Goal: Answer question/provide support

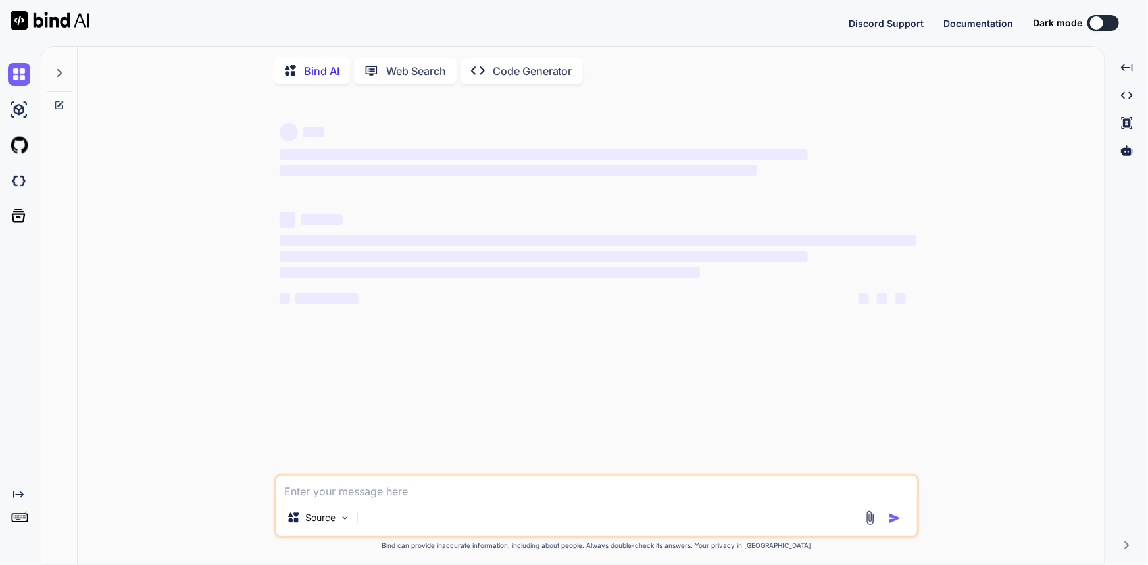
type textarea "x"
type textarea "• We collaborate with Mobile Team and Dot Net Team to know the root cause of is…"
type textarea "x"
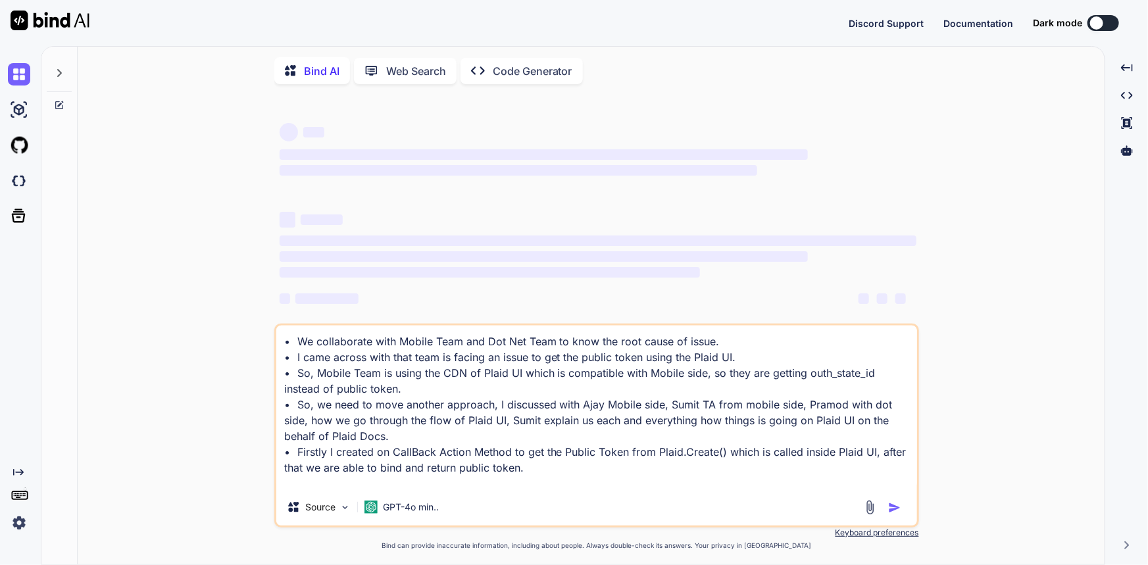
type textarea "• We collaborate with Mobile Team and Dot Net Team to know the root cause of is…"
type textarea "x"
type textarea "• We collaborate with Mobile Team and Dot Net Team to know the root cause of is…"
type textarea "x"
type textarea "• We collaborate with Mobile Team and Dot Net Team to know the root cause of is…"
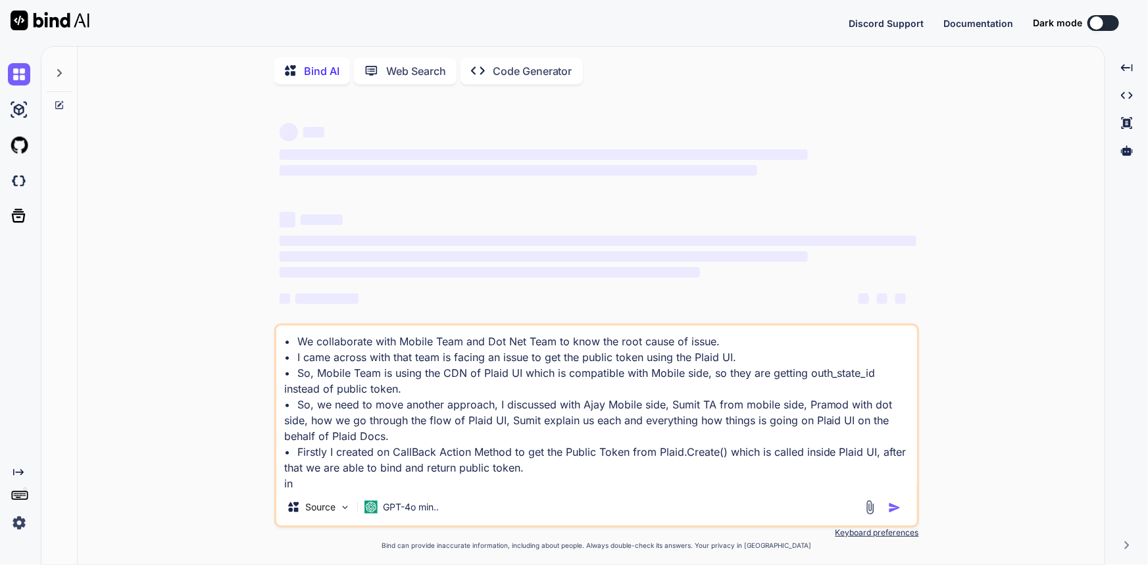
type textarea "x"
type textarea "• We collaborate with Mobile Team and Dot Net Team to know the root cause of is…"
type textarea "x"
type textarea "• We collaborate with Mobile Team and Dot Net Team to know the root cause of is…"
type textarea "x"
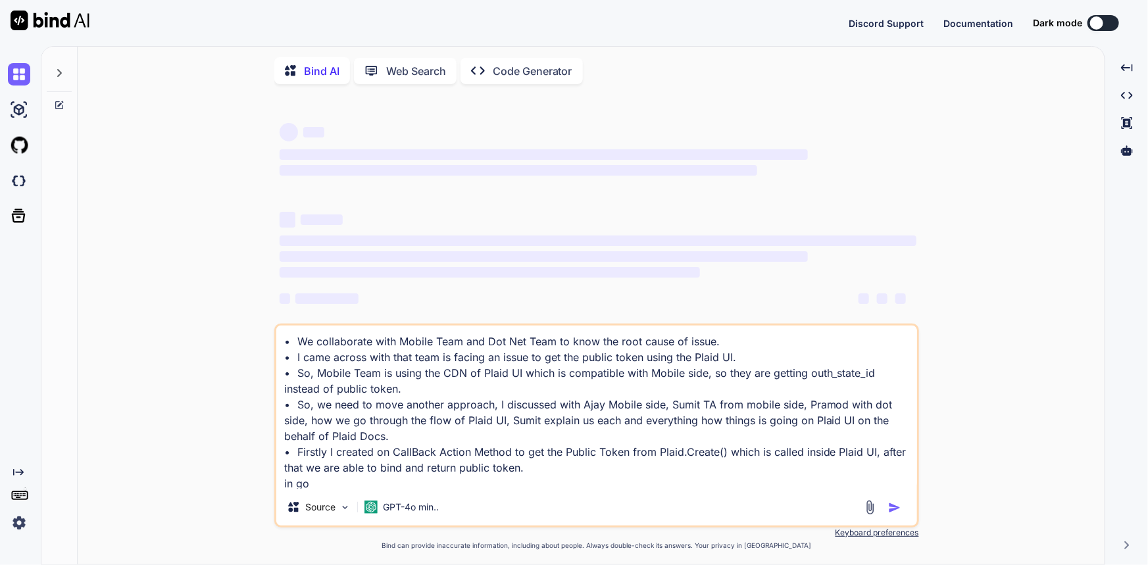
type textarea "• We collaborate with Mobile Team and Dot Net Team to know the root cause of is…"
type textarea "x"
type textarea "• We collaborate with Mobile Team and Dot Net Team to know the root cause of is…"
type textarea "x"
type textarea "• We collaborate with Mobile Team and Dot Net Team to know the root cause of is…"
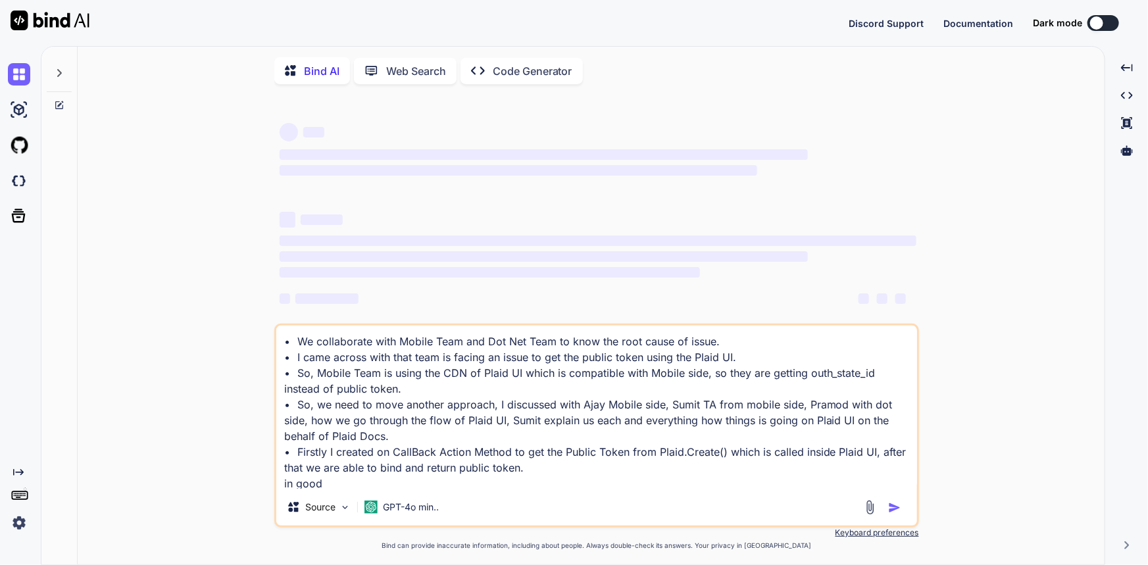
type textarea "x"
type textarea "• We collaborate with Mobile Team and Dot Net Team to know the root cause of is…"
type textarea "x"
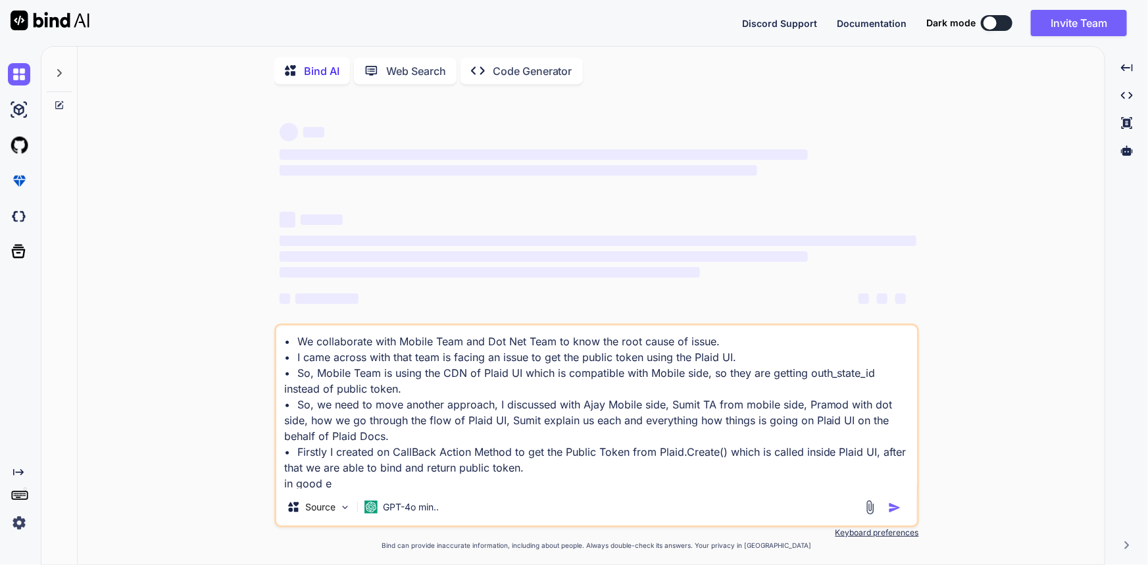
type textarea "• We collaborate with Mobile Team and Dot Net Team to know the root cause of is…"
type textarea "x"
type textarea "• We collaborate with Mobile Team and Dot Net Team to know the root cause of is…"
type textarea "x"
type textarea "• We collaborate with Mobile Team and Dot Net Team to know the root cause of is…"
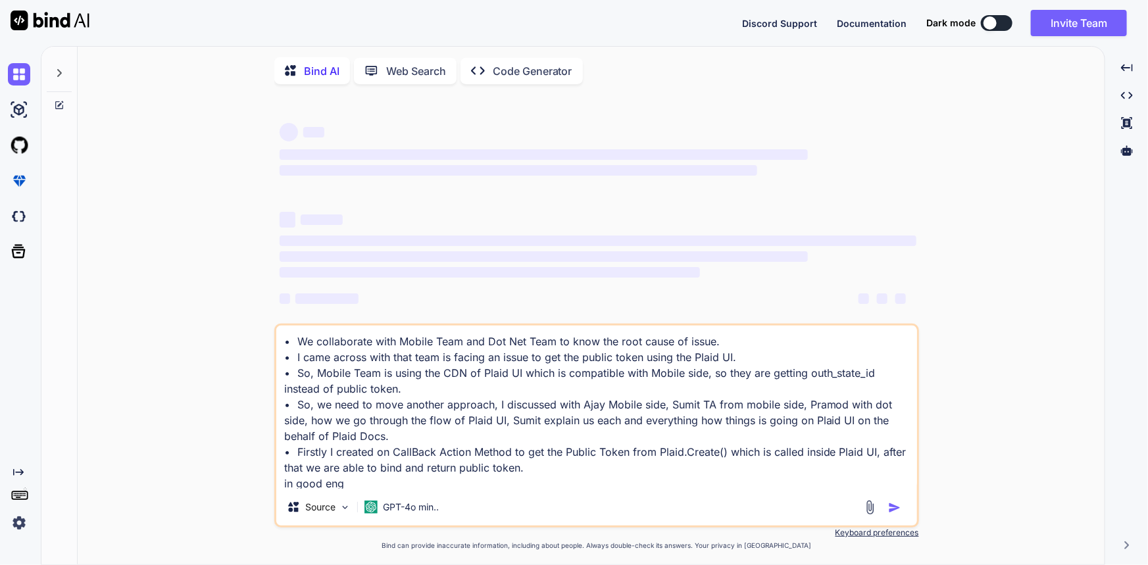
type textarea "x"
type textarea "• We collaborate with Mobile Team and Dot Net Team to know the root cause of is…"
type textarea "x"
type textarea "• We collaborate with Mobile Team and Dot Net Team to know the root cause of is…"
type textarea "x"
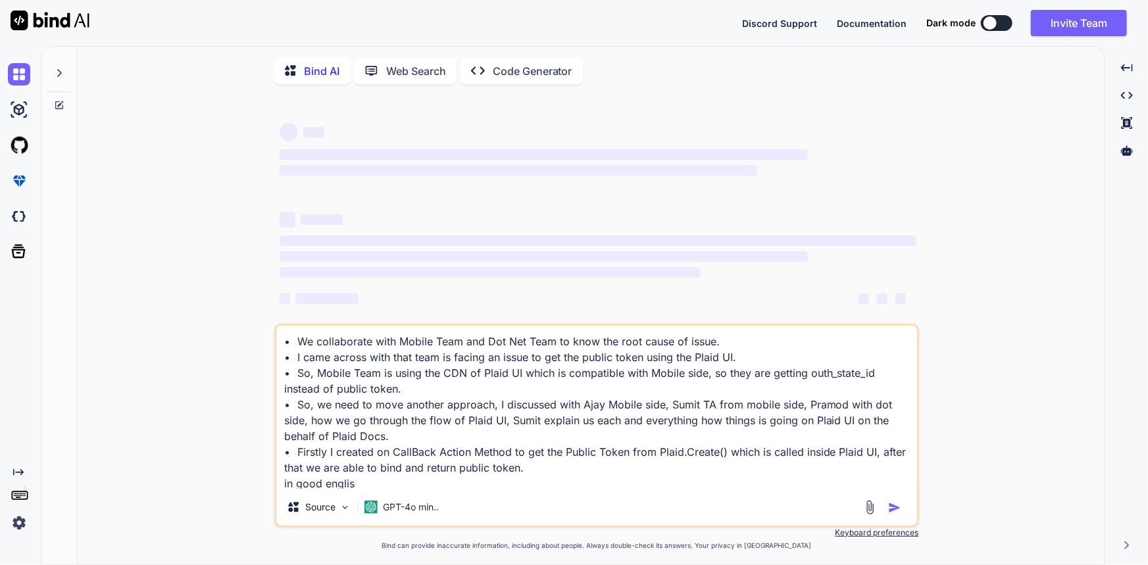
type textarea "• We collaborate with Mobile Team and Dot Net Team to know the root cause of is…"
type textarea "x"
type textarea "• We collaborate with Mobile Team and Dot Net Team to know the root cause of is…"
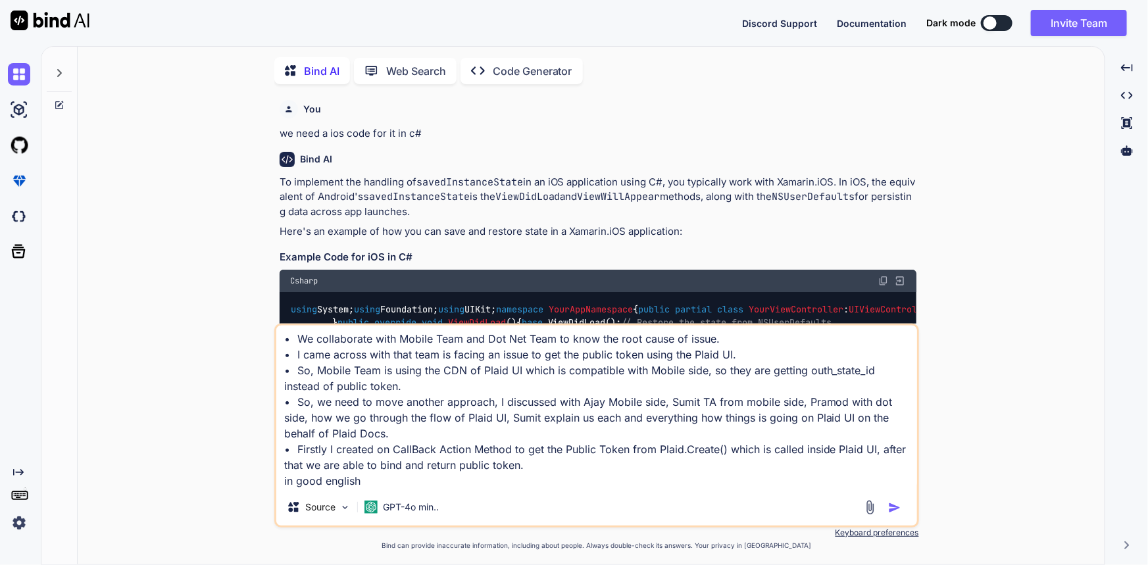
type textarea "x"
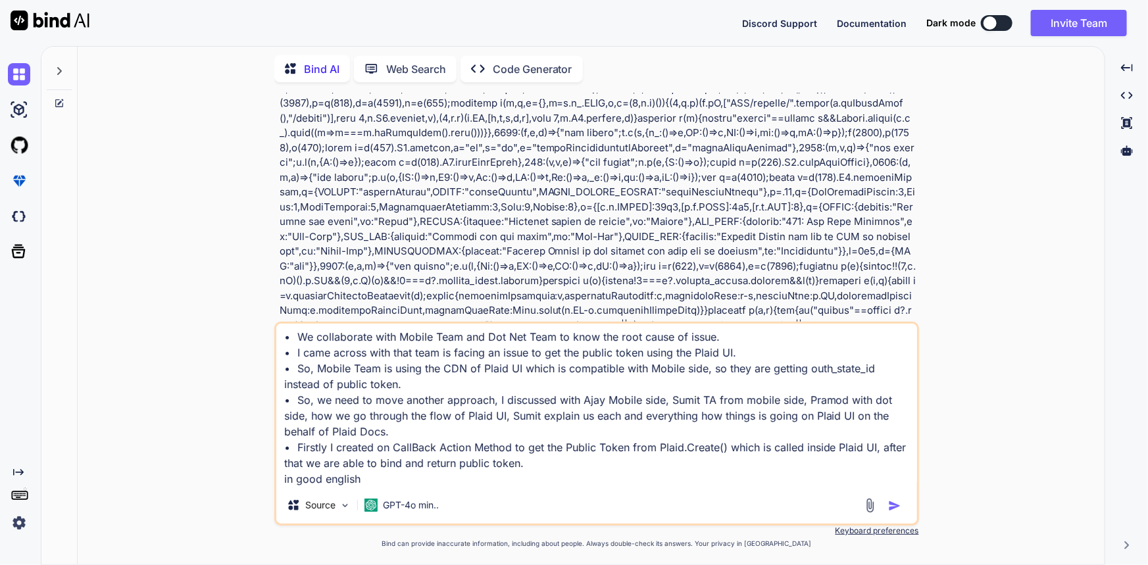
scroll to position [6267, 0]
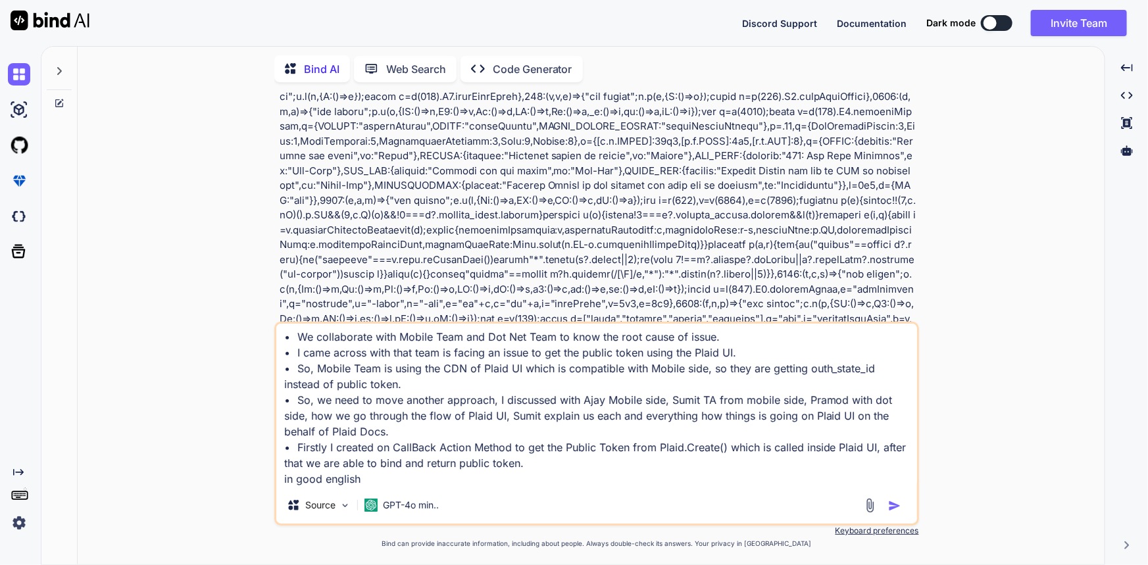
type textarea "• We collaborate with Mobile Team and Dot Net Team to know the root cause of is…"
click at [893, 503] on img "button" at bounding box center [894, 505] width 13 height 13
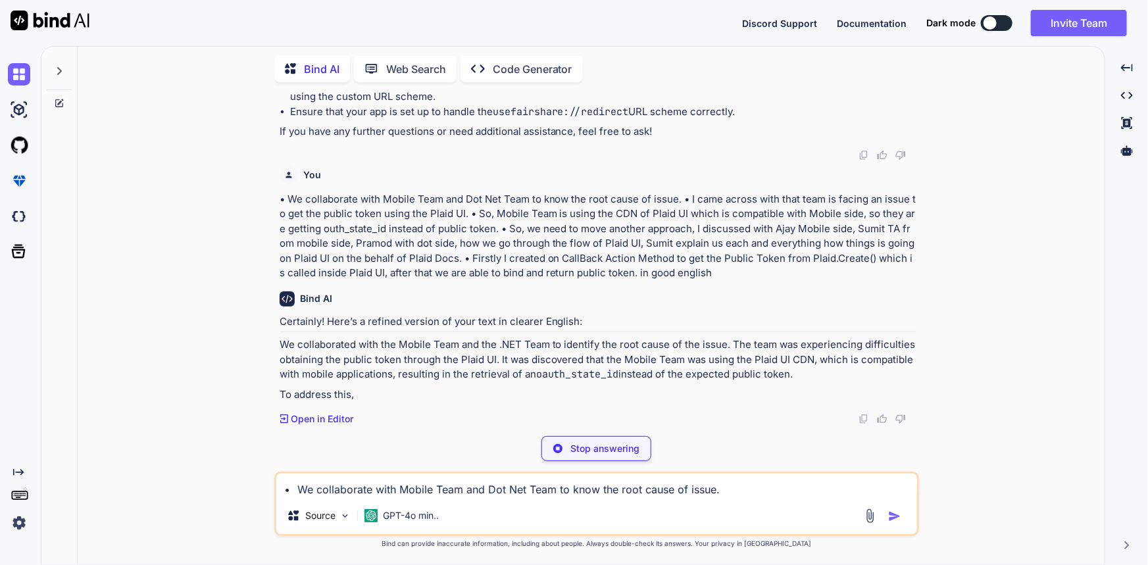
scroll to position [14450, 0]
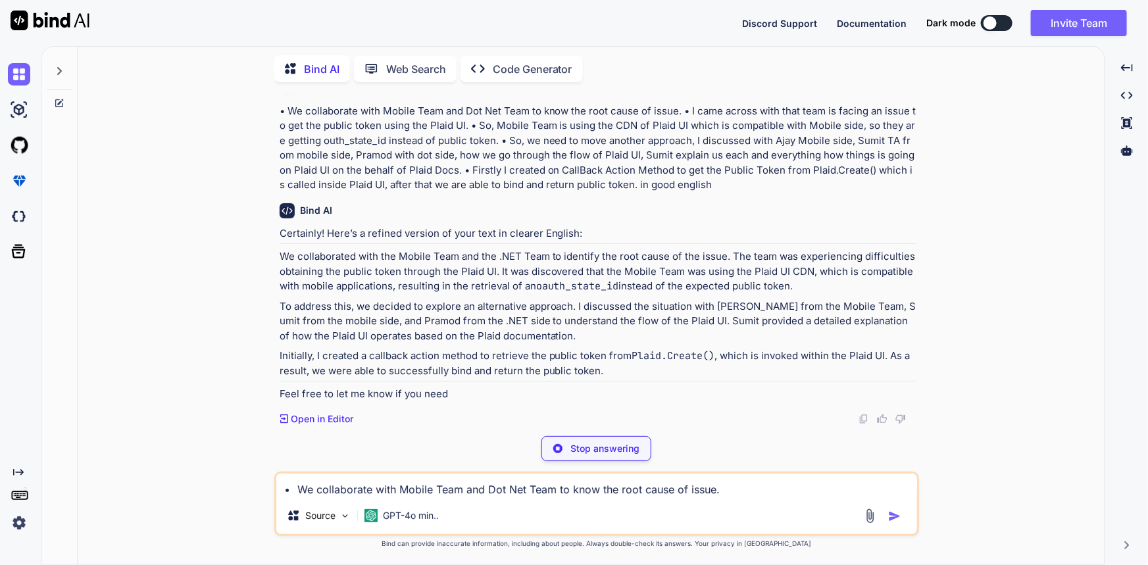
type textarea "x"
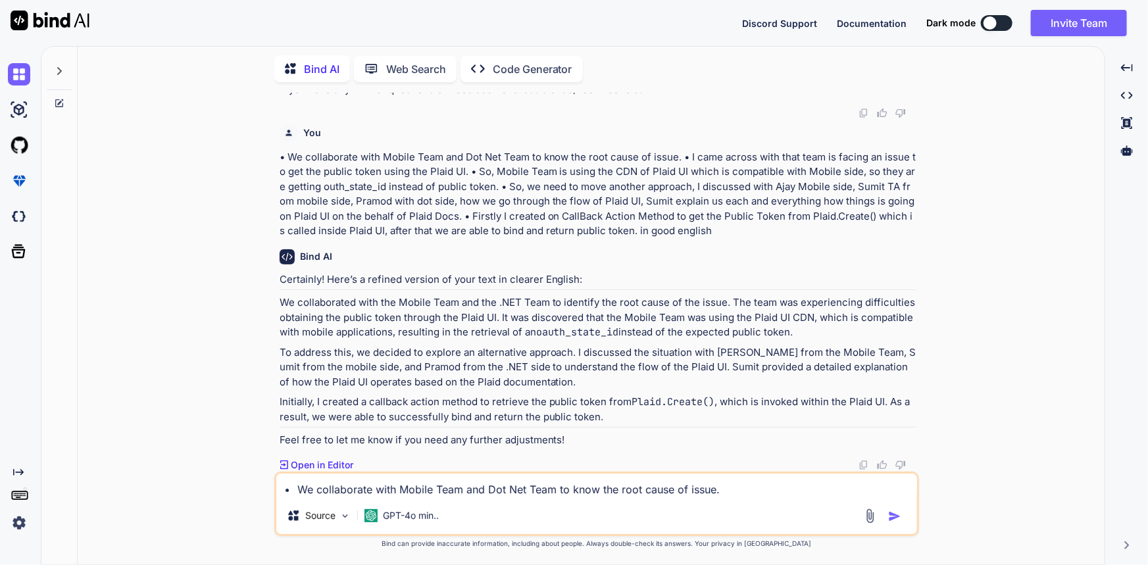
scroll to position [14511, 0]
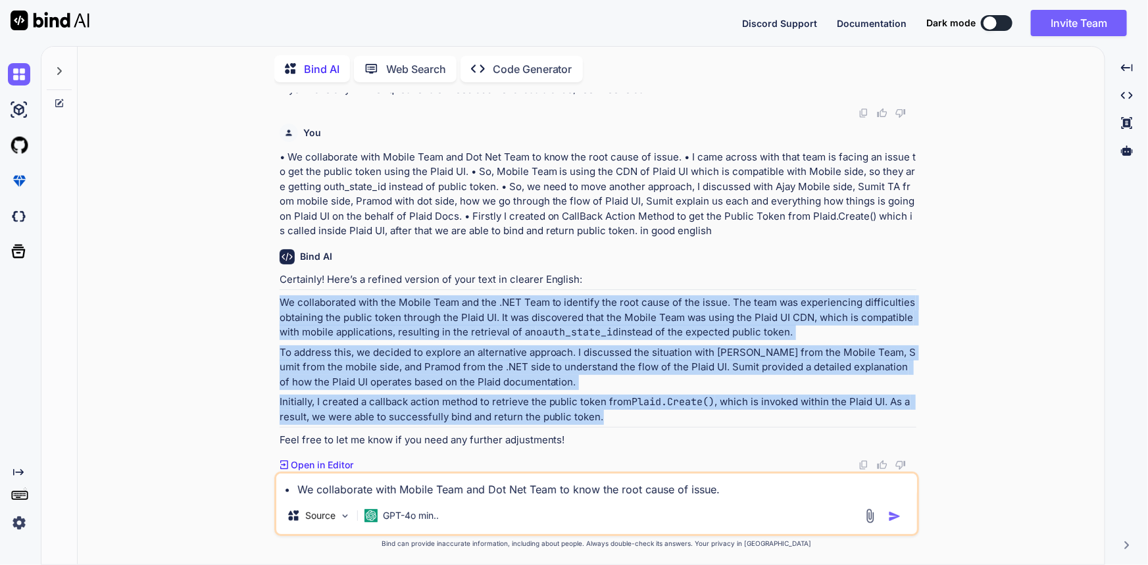
drag, startPoint x: 605, startPoint y: 418, endPoint x: 273, endPoint y: 308, distance: 349.5
click at [273, 308] on div "You we need a ios code for it in c# Bind AI To implement the handling of savedI…" at bounding box center [596, 329] width 1016 height 472
copy div "We collaborated with the Mobile Team and the .NET Team to identify the root cau…"
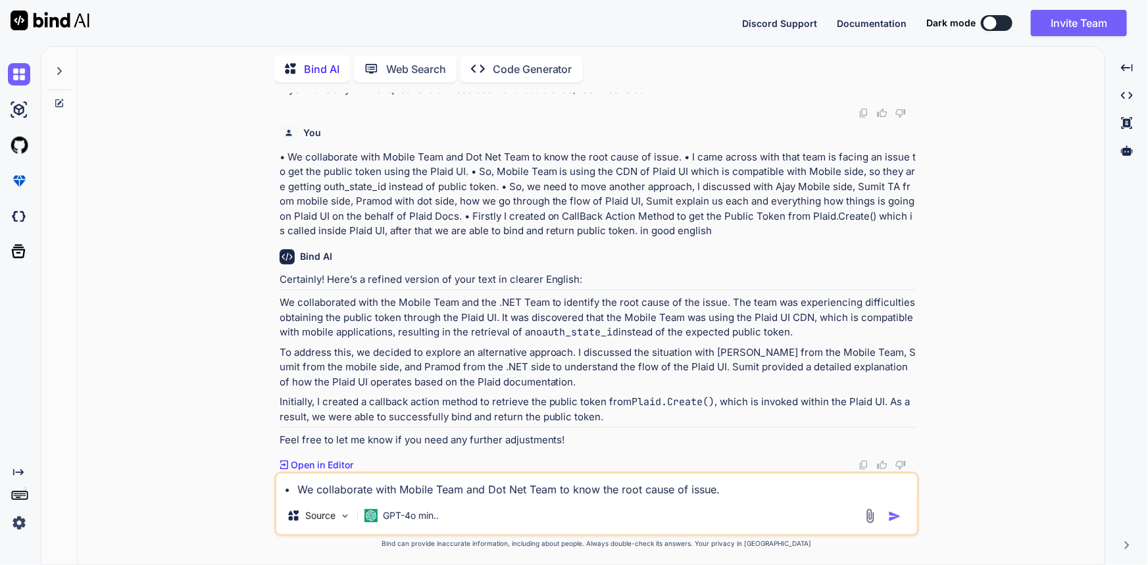
drag, startPoint x: 457, startPoint y: 485, endPoint x: 476, endPoint y: 484, distance: 19.1
click at [457, 484] on textarea "• We collaborate with Mobile Team and Dot Net Team to know the root cause of is…" at bounding box center [596, 486] width 641 height 24
paste textarea "• Using this public Token, either Mobile Team or Dot Net Team able to extract t…"
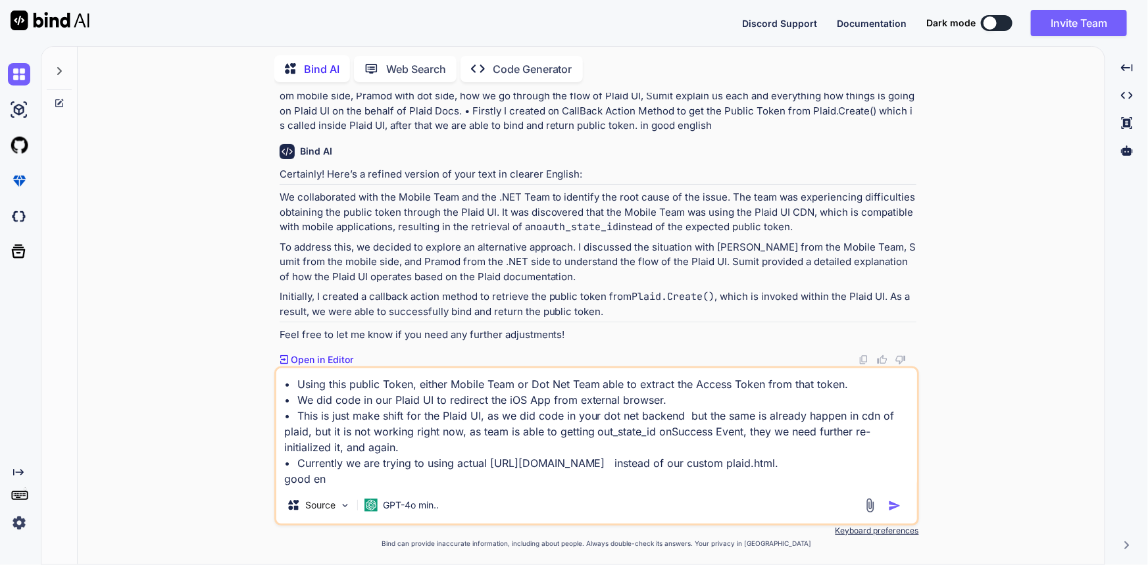
type textarea "• Using this public Token, either Mobile Team or Dot Net Team able to extract t…"
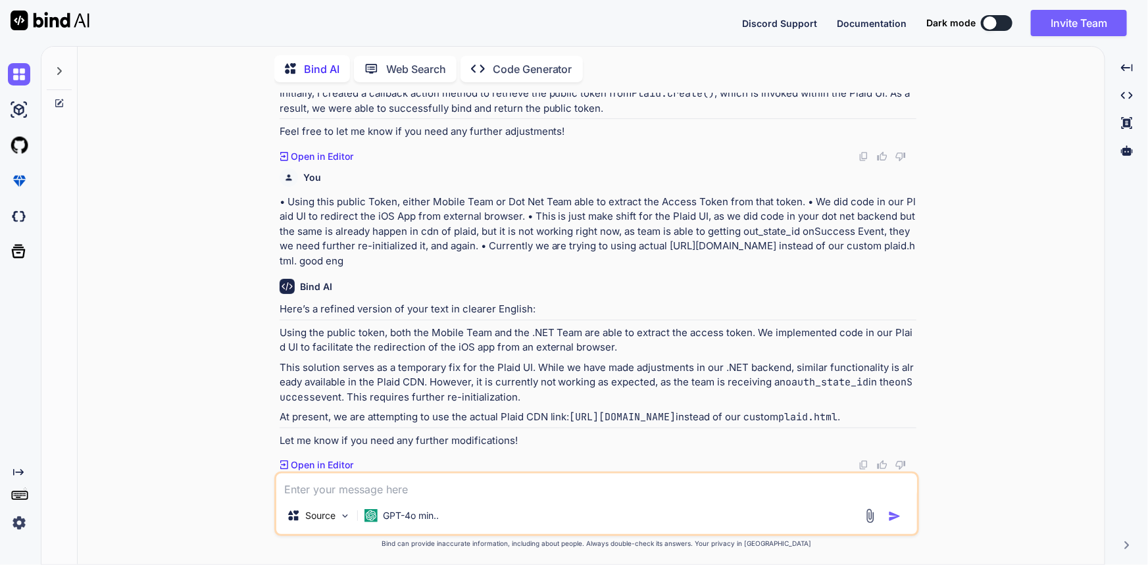
scroll to position [14835, 0]
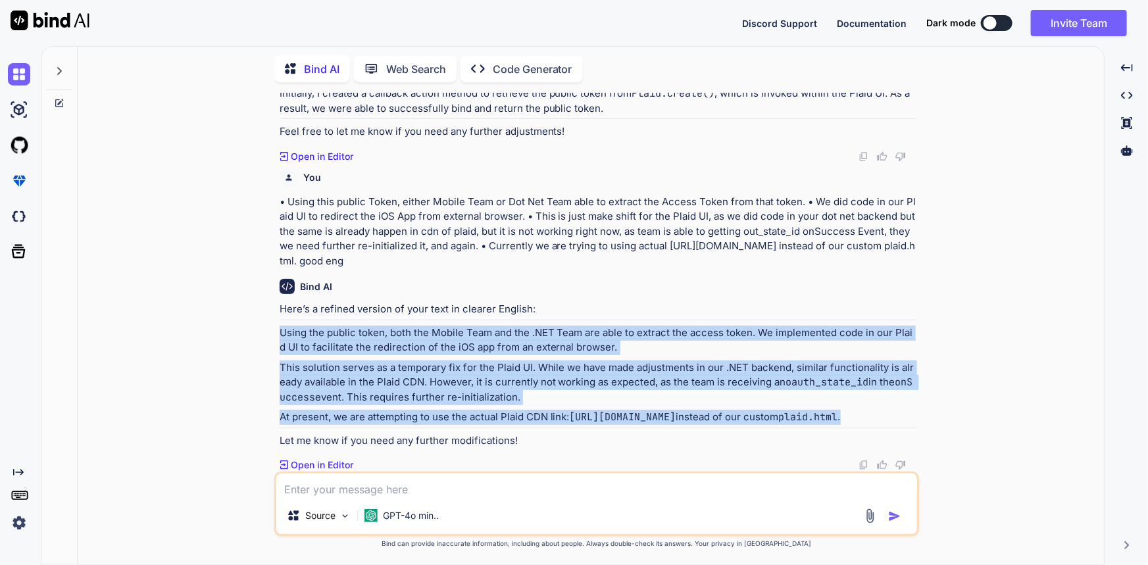
click at [395, 419] on p "At present, we are attempting to use the actual Plaid CDN link: [URL][DOMAIN_NA…" at bounding box center [598, 417] width 637 height 15
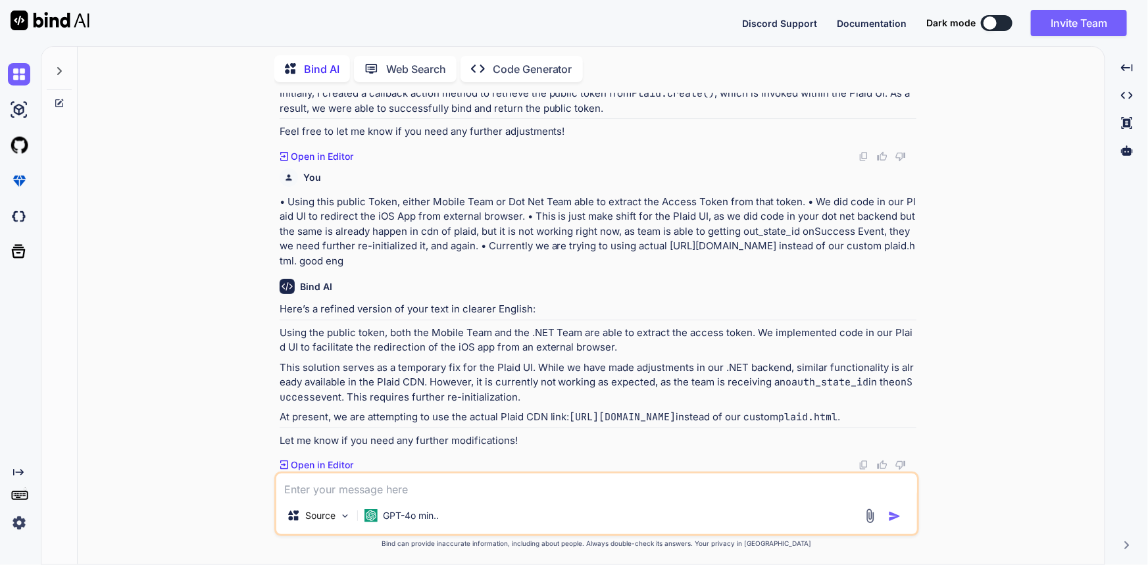
drag, startPoint x: 395, startPoint y: 419, endPoint x: 368, endPoint y: 420, distance: 26.3
click at [779, 420] on code "plaid.html" at bounding box center [808, 416] width 59 height 13
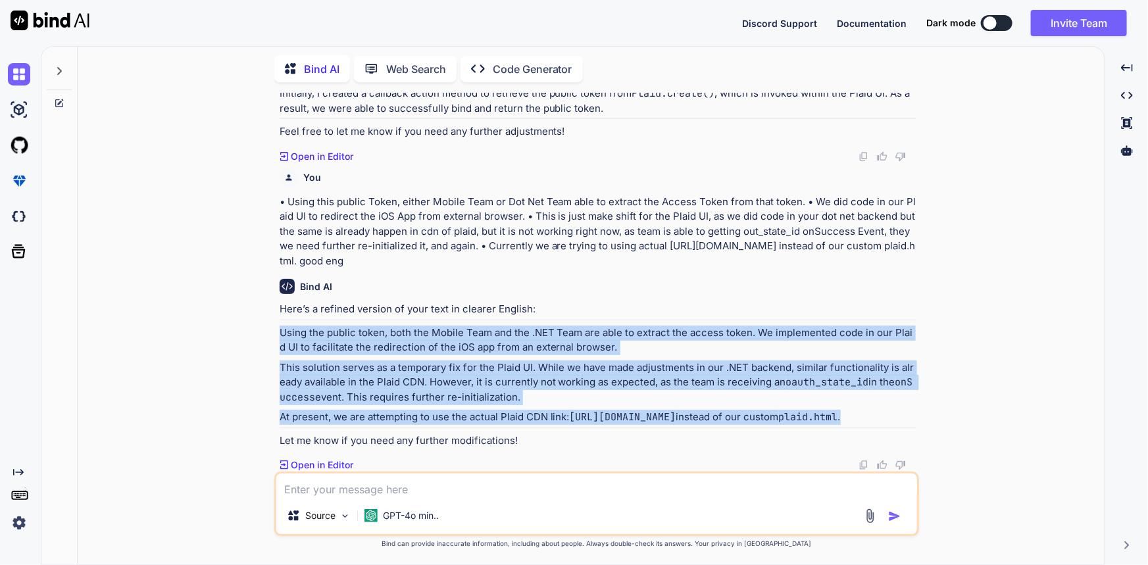
drag, startPoint x: 385, startPoint y: 419, endPoint x: 279, endPoint y: 318, distance: 146.6
click at [280, 318] on div "Here’s a refined version of your text in clearer English: Using the public toke…" at bounding box center [598, 375] width 637 height 146
copy div "Using the public token, both the Mobile Team and the .NET Team are able to extr…"
